Goal: Navigation & Orientation: Go to known website

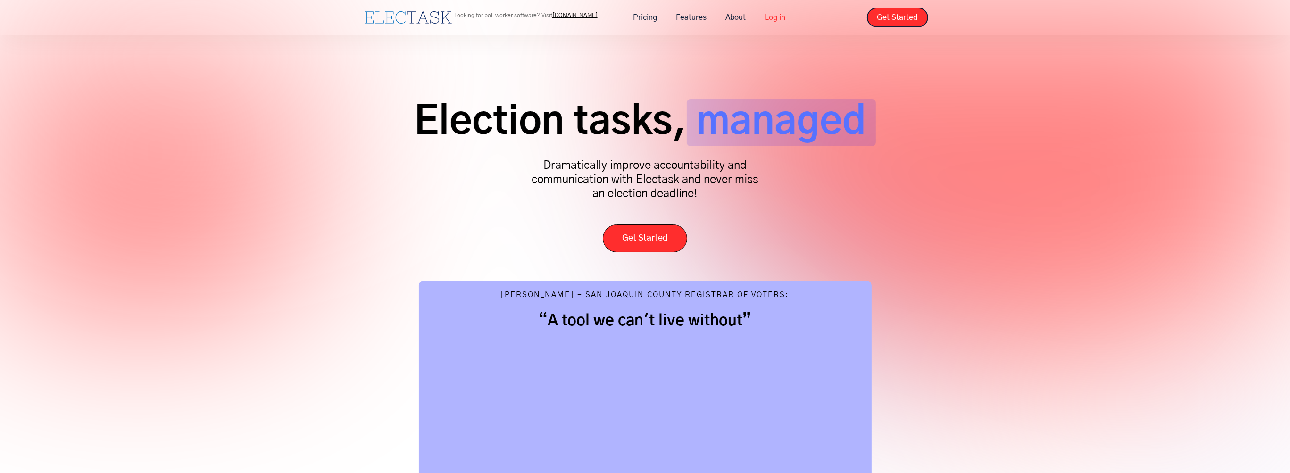
click at [589, 15] on link "Log in" at bounding box center [775, 18] width 40 height 20
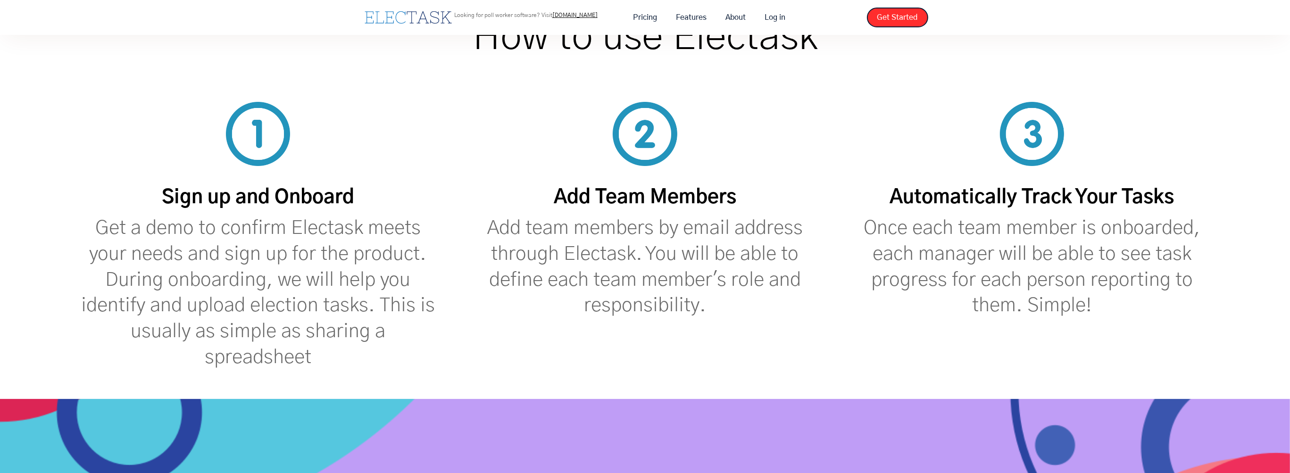
scroll to position [3962, 0]
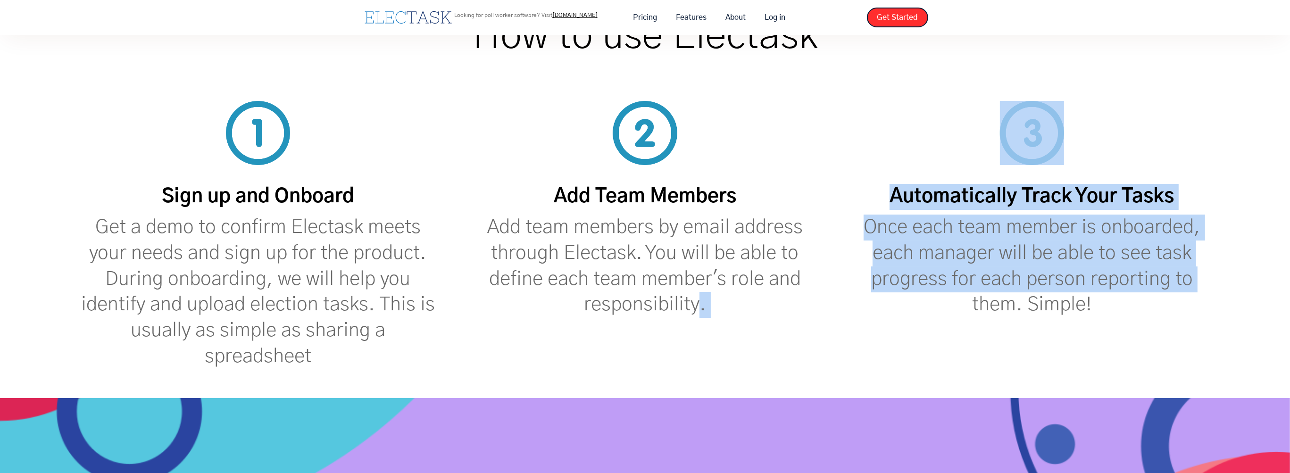
drag, startPoint x: 849, startPoint y: 331, endPoint x: 696, endPoint y: 321, distance: 153.6
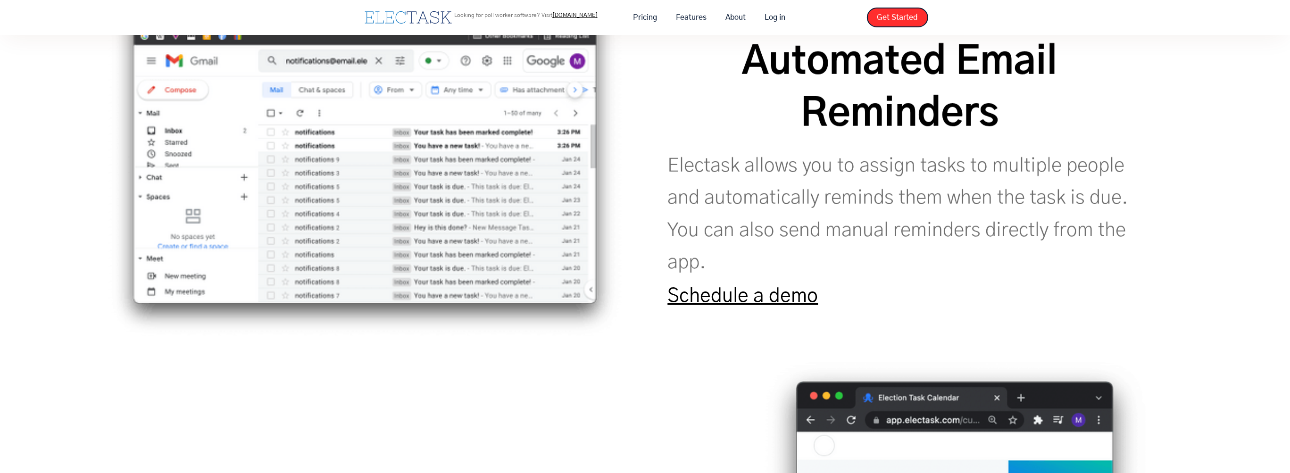
scroll to position [1934, 0]
